Goal: Transaction & Acquisition: Purchase product/service

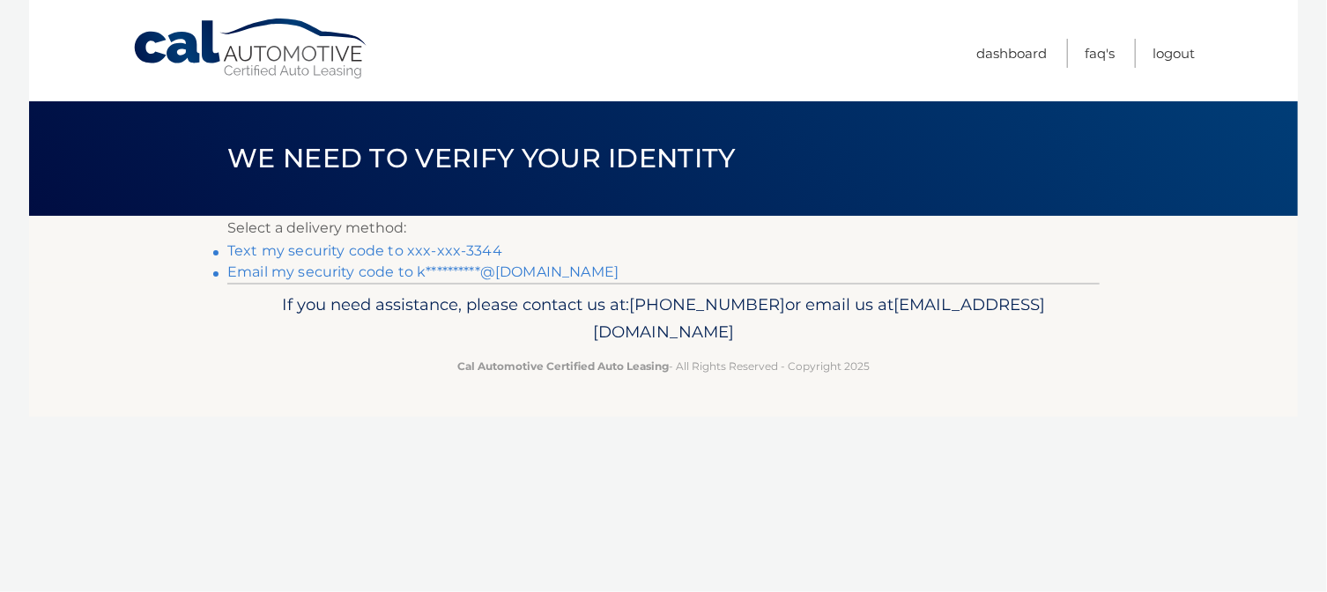
click at [542, 270] on link "**********" at bounding box center [422, 271] width 391 height 17
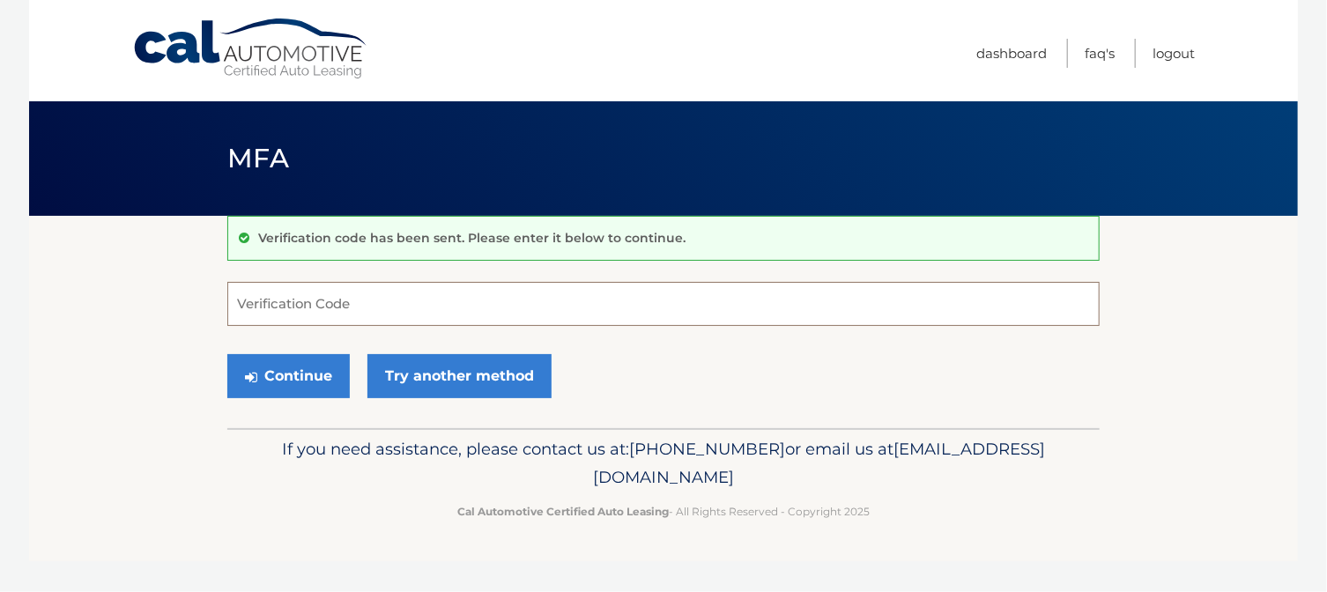
click at [463, 319] on input "Verification Code" at bounding box center [663, 304] width 872 height 44
paste input "371069"
type input "371069"
click at [282, 374] on button "Continue" at bounding box center [288, 376] width 122 height 44
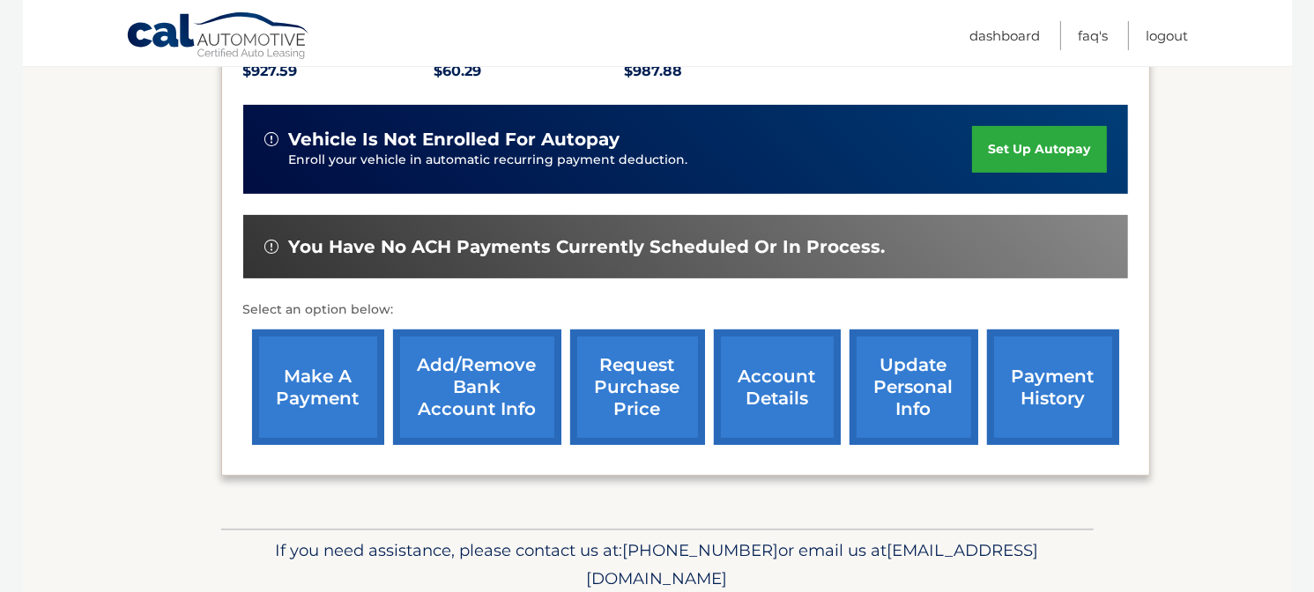
scroll to position [473, 0]
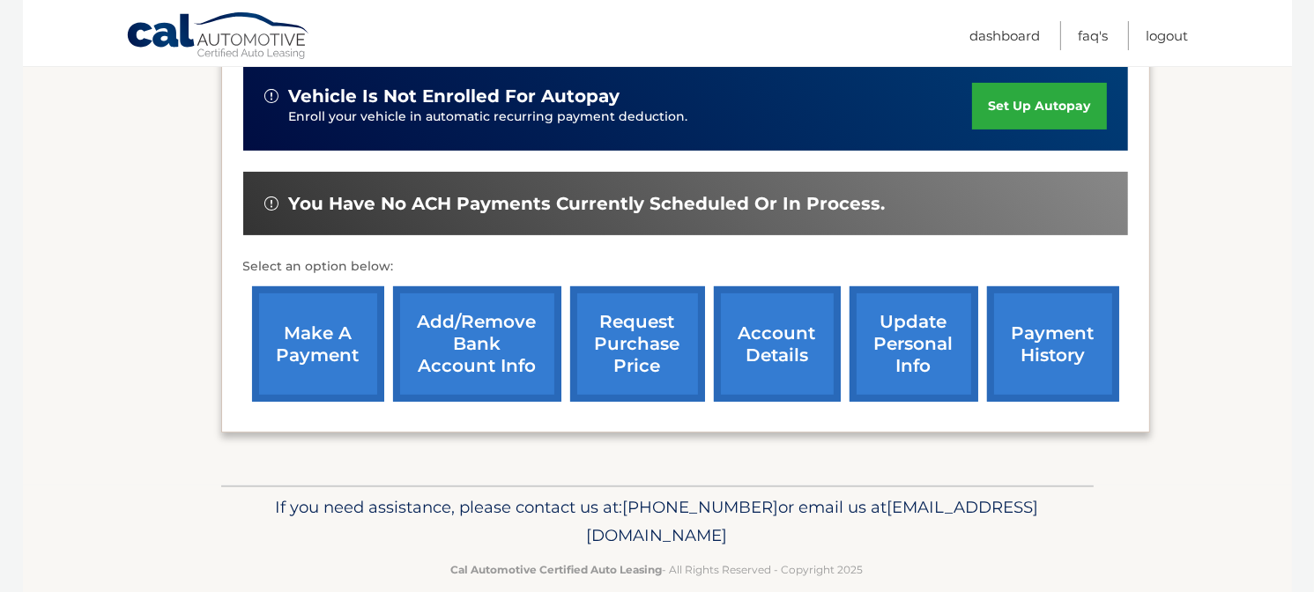
click at [343, 329] on link "make a payment" at bounding box center [318, 343] width 132 height 115
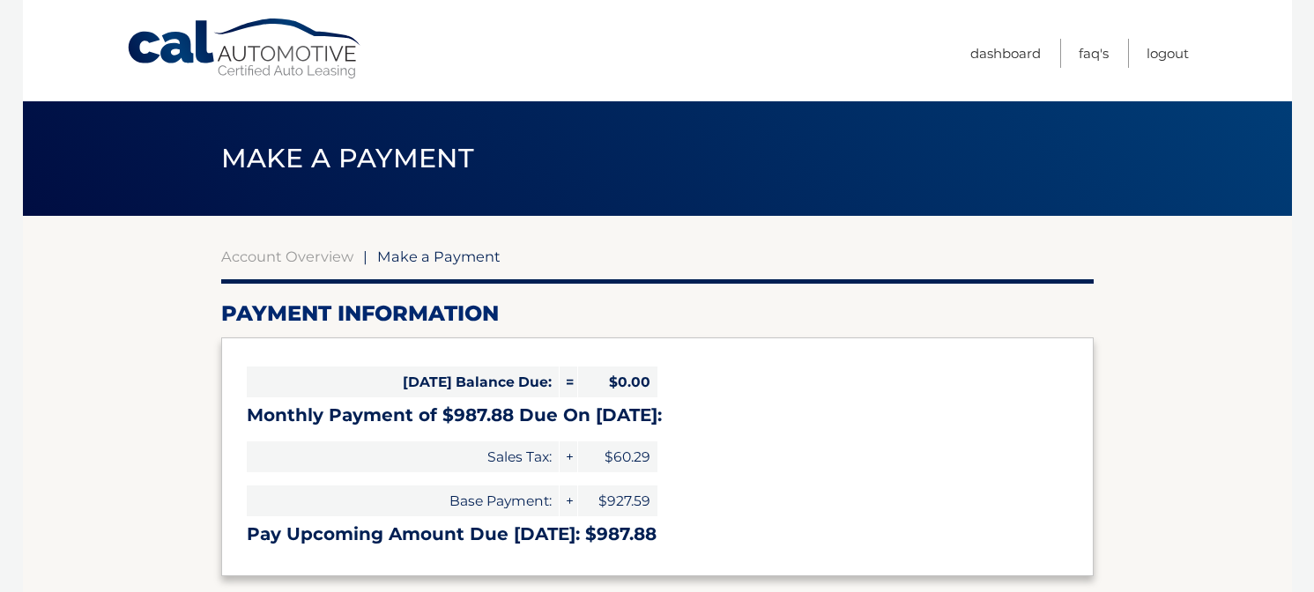
select select "YTgwY2MwYzMtMTIxOS00YWMyLTk2YTYtMTY3MGYwZDI4ODI5"
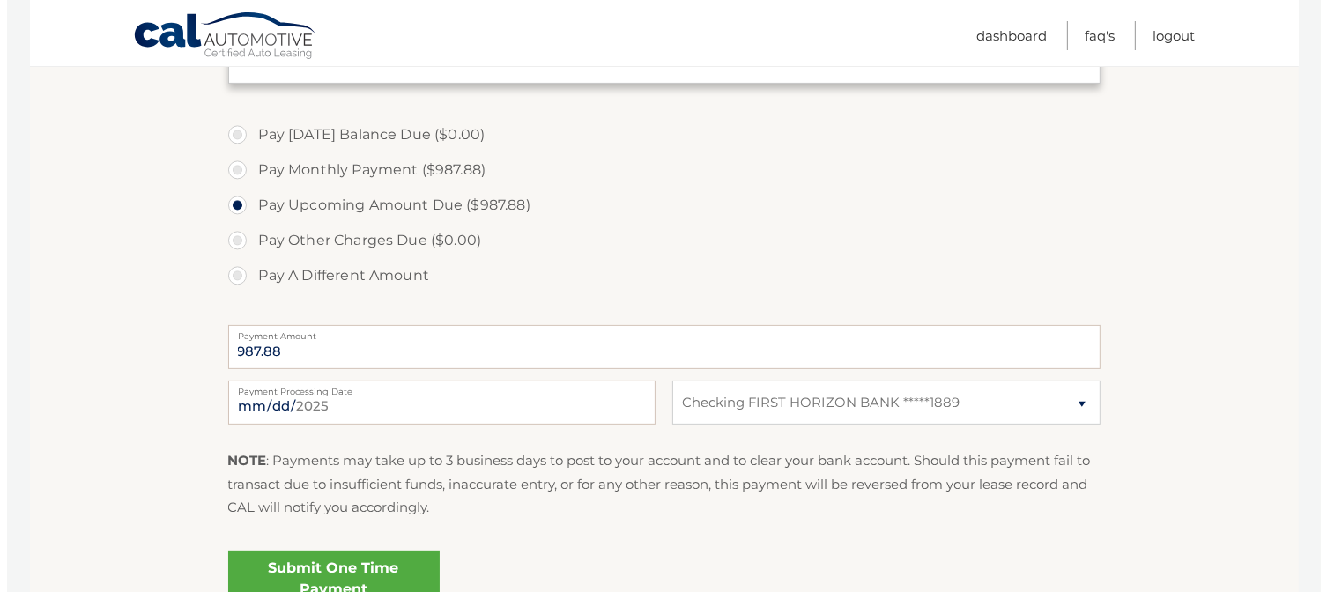
scroll to position [493, 0]
click at [371, 412] on input "[DATE]" at bounding box center [434, 402] width 427 height 44
type input "[DATE]"
click at [413, 557] on link "Submit One Time Payment" at bounding box center [326, 578] width 211 height 56
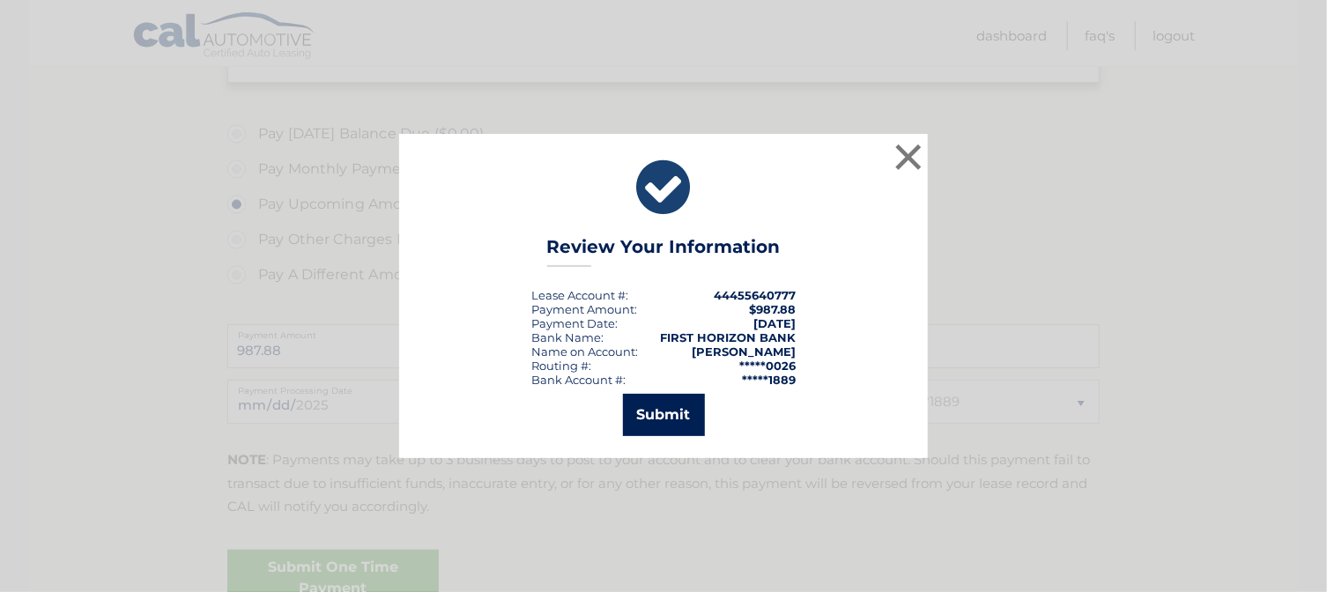
click at [675, 416] on button "Submit" at bounding box center [664, 415] width 82 height 42
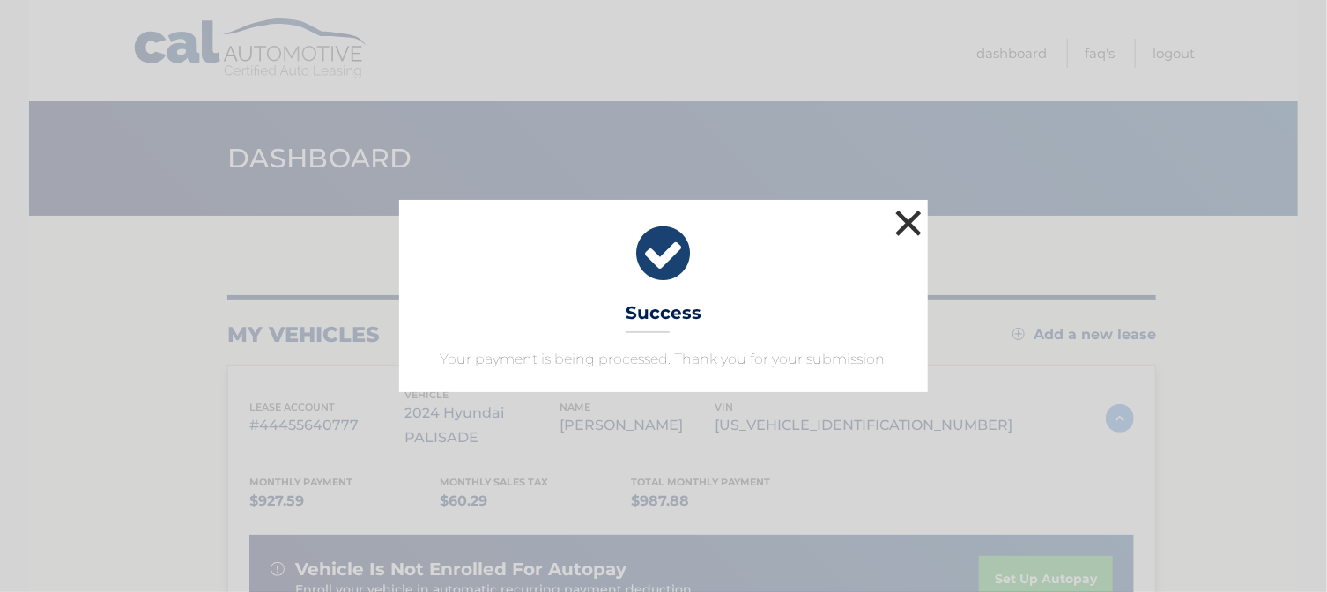
click at [911, 219] on button "×" at bounding box center [908, 222] width 35 height 35
